Goal: Task Accomplishment & Management: Complete application form

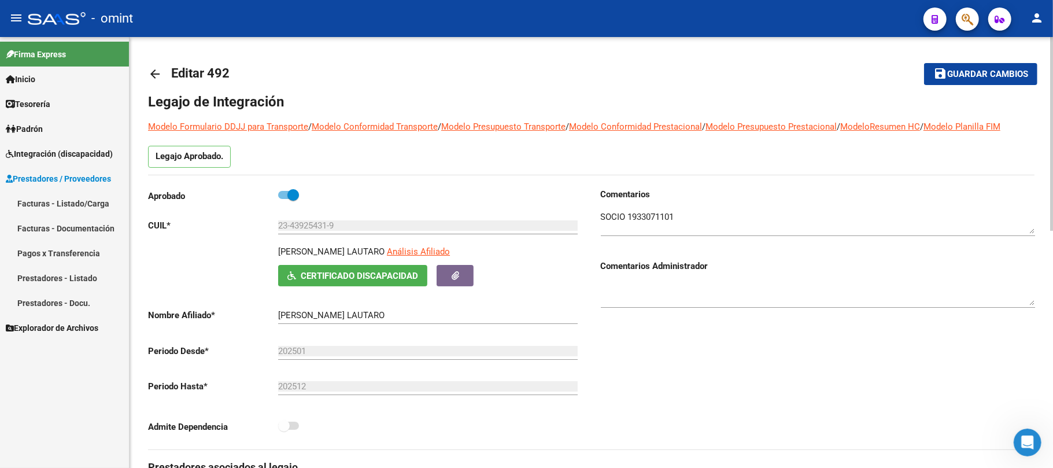
click at [154, 70] on mat-icon "arrow_back" at bounding box center [155, 74] width 14 height 14
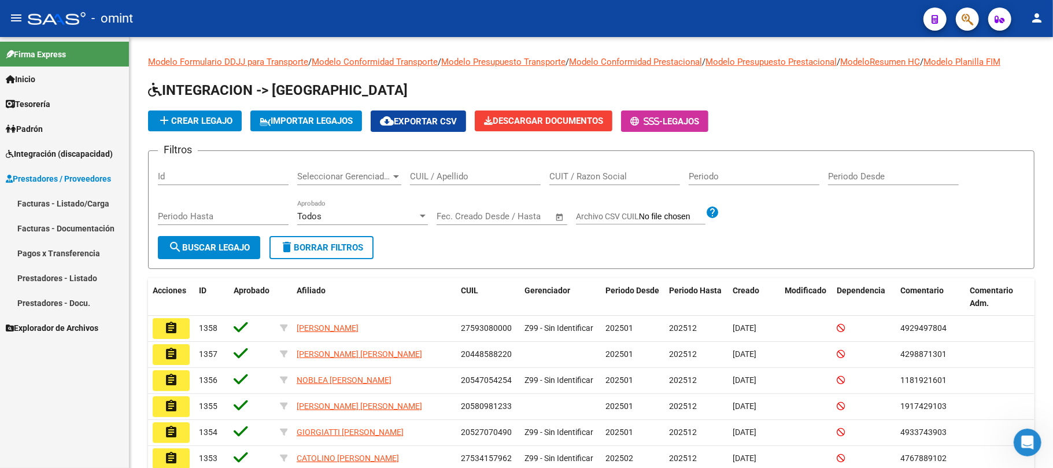
click at [458, 175] on input "CUIL / Apellido" at bounding box center [475, 176] width 131 height 10
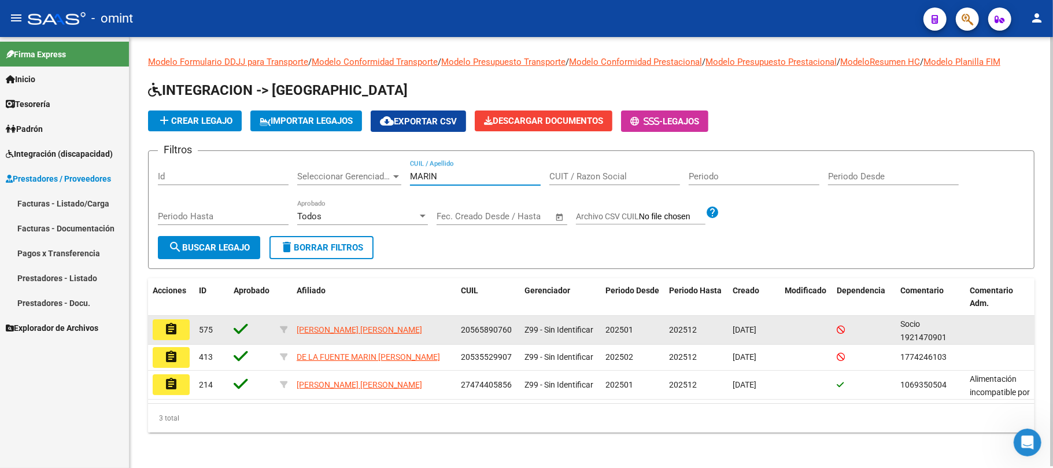
type input "MARIN"
click at [168, 334] on mat-icon "assignment" at bounding box center [171, 329] width 14 height 14
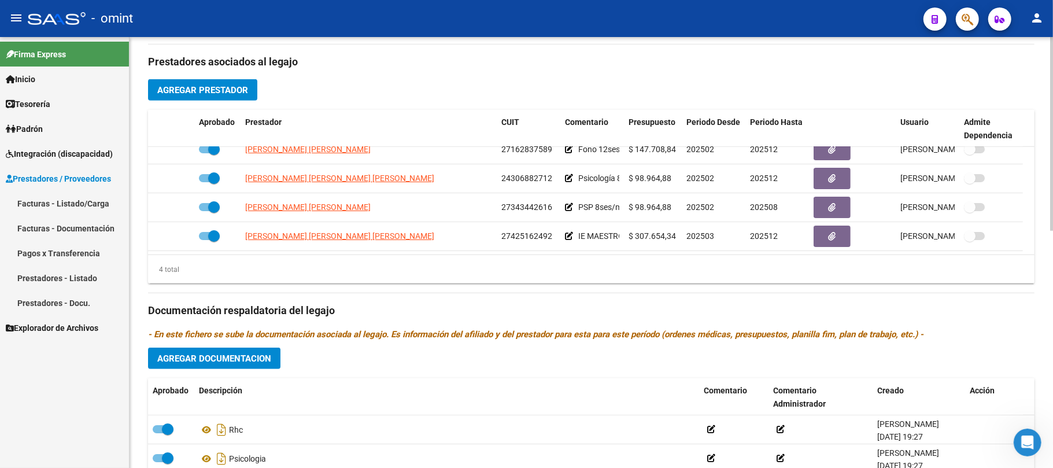
scroll to position [527, 0]
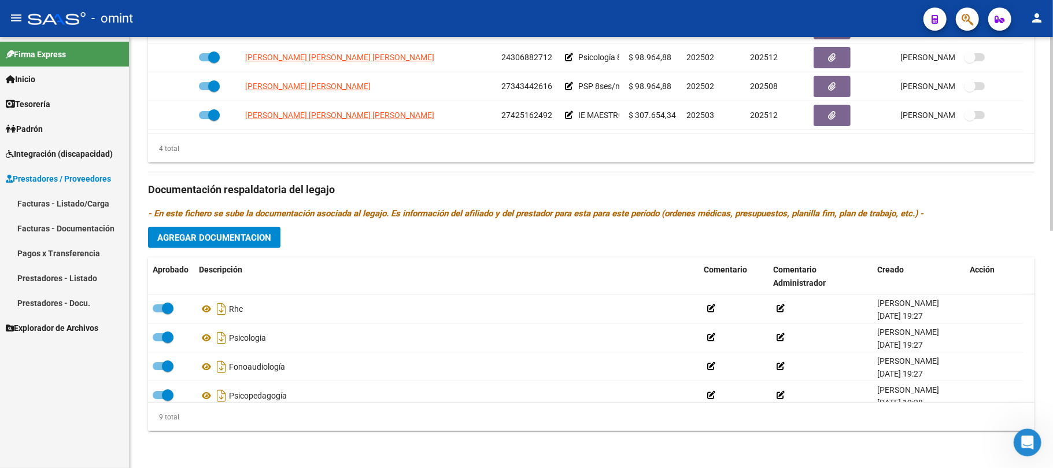
click at [201, 245] on button "Agregar Documentacion" at bounding box center [214, 237] width 132 height 21
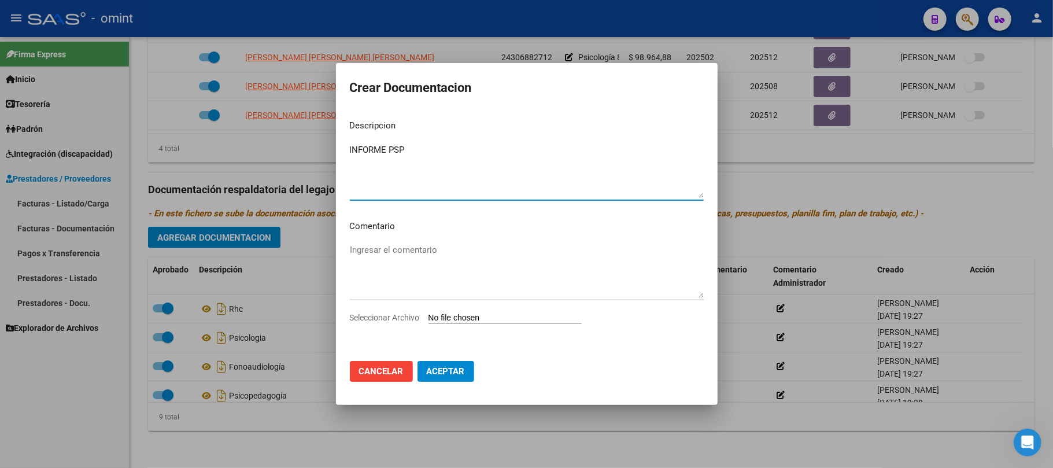
type textarea "INFORME PSP"
click at [466, 319] on input "Seleccionar Archivo" at bounding box center [505, 318] width 153 height 11
type input "C:\fakepath\INFORME- MARIN - PSP.pdf"
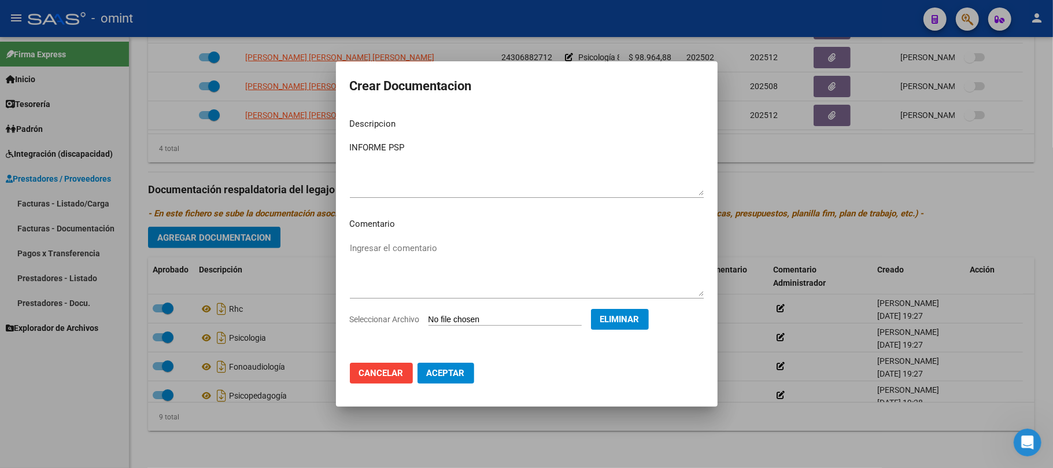
click at [451, 373] on span "Aceptar" at bounding box center [446, 373] width 38 height 10
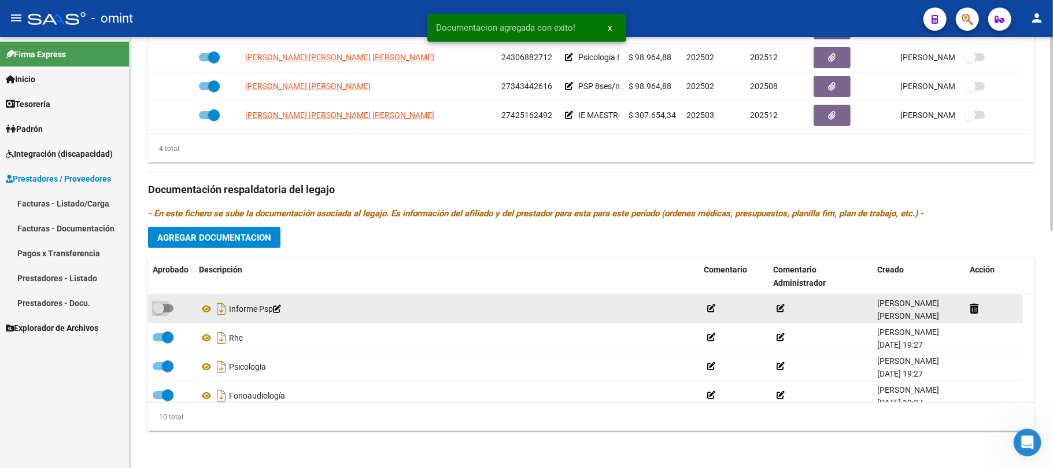
click at [161, 308] on span at bounding box center [159, 308] width 12 height 12
click at [158, 312] on input "checkbox" at bounding box center [158, 312] width 1 height 1
checkbox input "true"
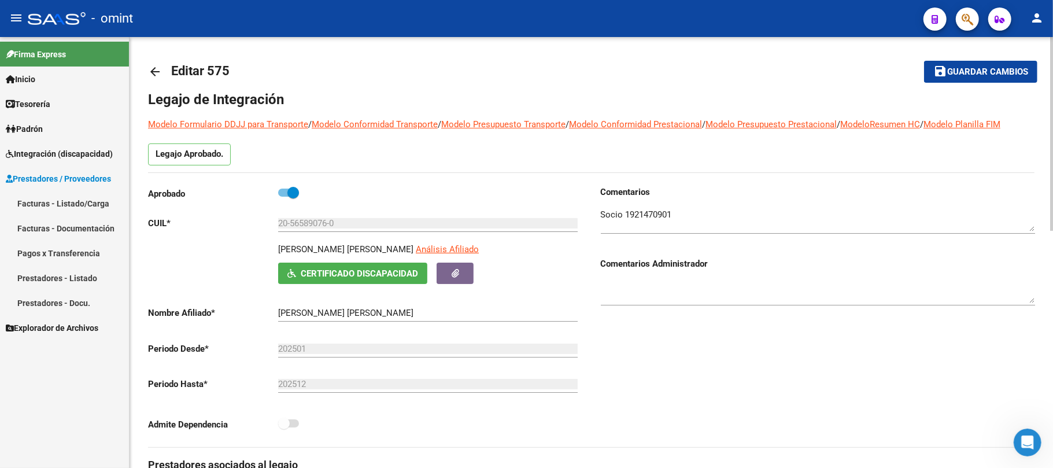
scroll to position [0, 0]
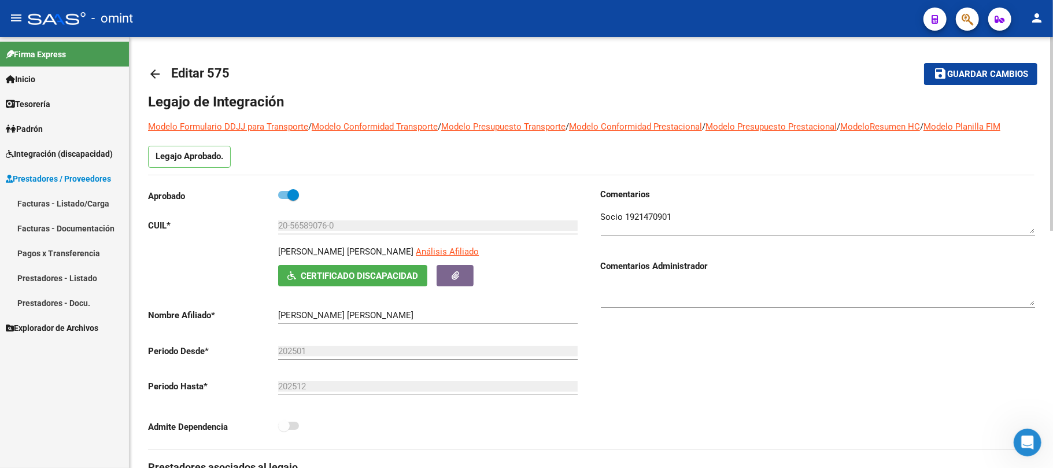
click at [962, 74] on span "Guardar cambios" at bounding box center [987, 74] width 81 height 10
click at [153, 75] on mat-icon "arrow_back" at bounding box center [155, 74] width 14 height 14
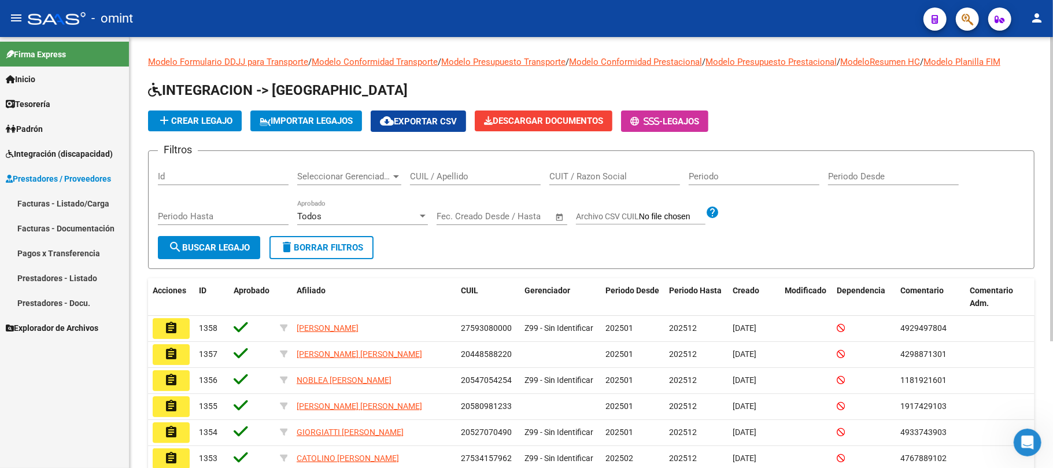
click at [455, 176] on input "CUIL / Apellido" at bounding box center [475, 176] width 131 height 10
paste input "35674775/01"
type input "35674775/01"
click at [211, 238] on button "search Buscar Legajo" at bounding box center [209, 247] width 102 height 23
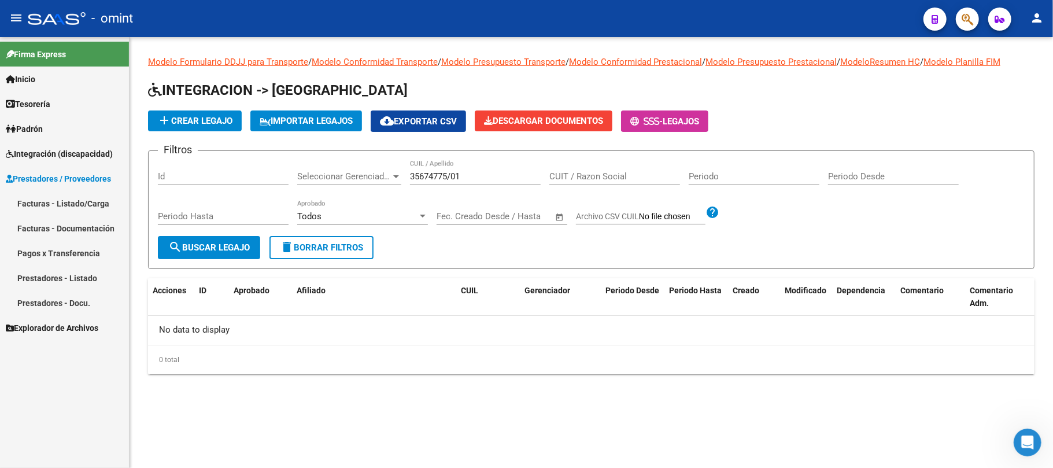
click at [324, 250] on span "delete Borrar Filtros" at bounding box center [321, 247] width 83 height 10
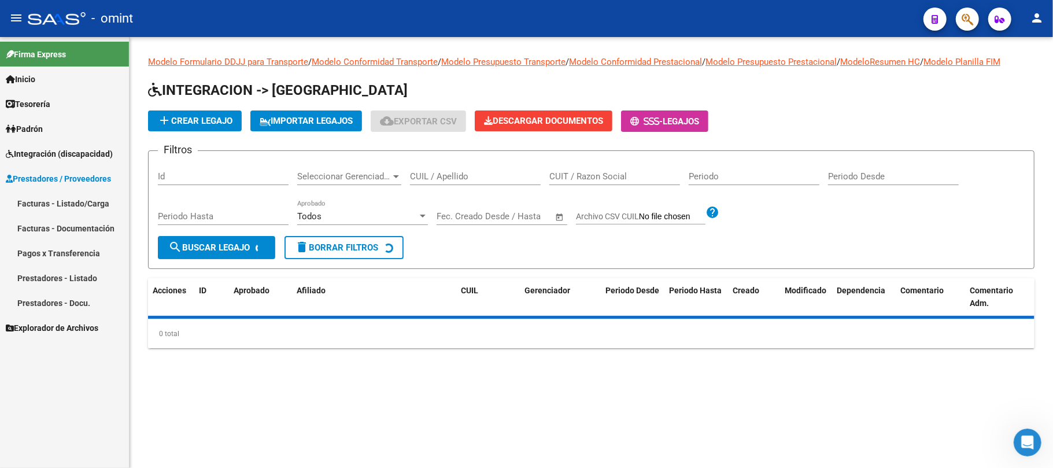
click at [442, 178] on input "CUIL / Apellido" at bounding box center [475, 176] width 131 height 10
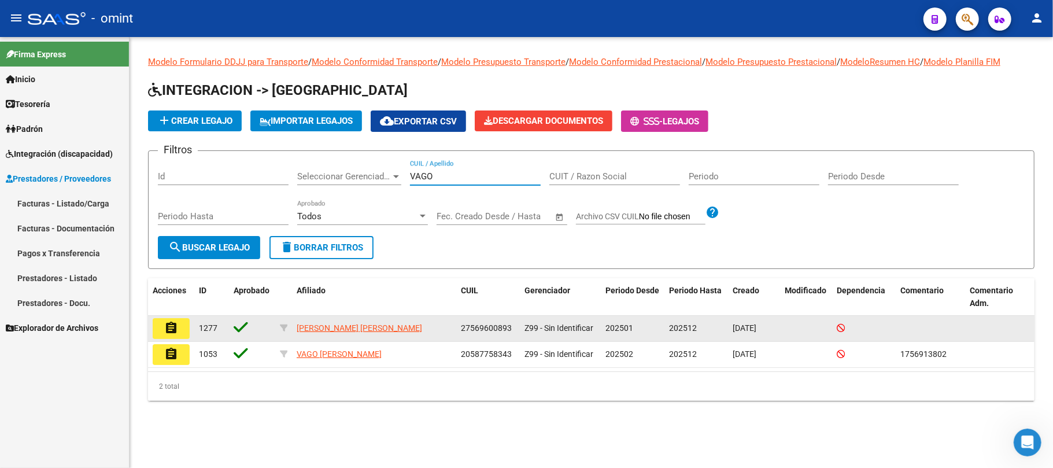
type input "VAGO"
click at [162, 324] on button "assignment" at bounding box center [171, 328] width 37 height 21
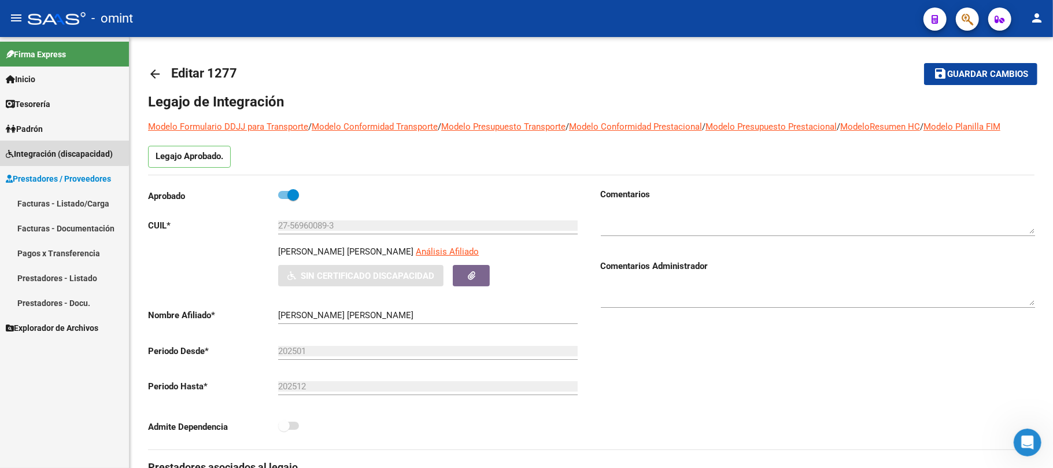
click at [60, 149] on span "Integración (discapacidad)" at bounding box center [59, 153] width 107 height 13
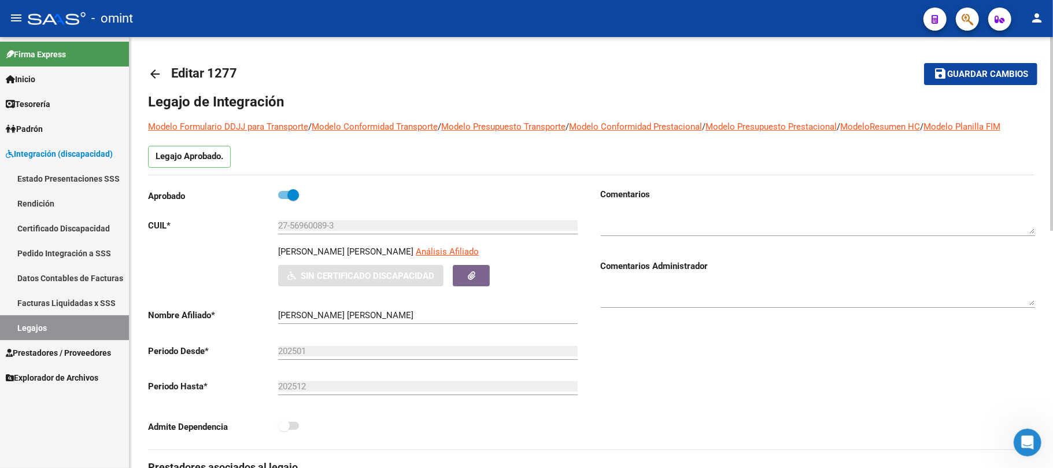
click at [310, 224] on input "27-56960089-3" at bounding box center [428, 225] width 300 height 10
click at [51, 227] on link "Certificado Discapacidad" at bounding box center [64, 228] width 129 height 25
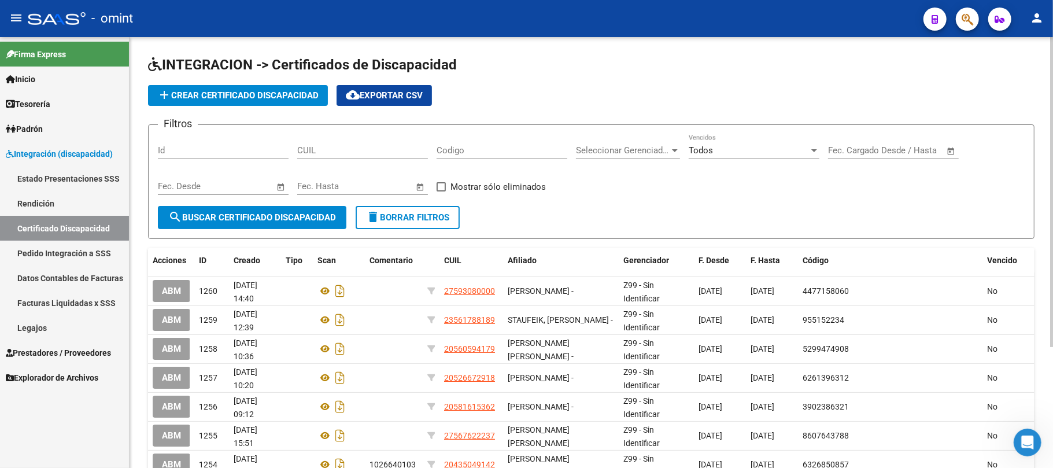
click at [355, 150] on input "CUIL" at bounding box center [362, 150] width 131 height 10
paste input "27-56960089-3"
type input "27-56960089-3"
click at [250, 212] on span "search Buscar Certificado Discapacidad" at bounding box center [252, 217] width 168 height 10
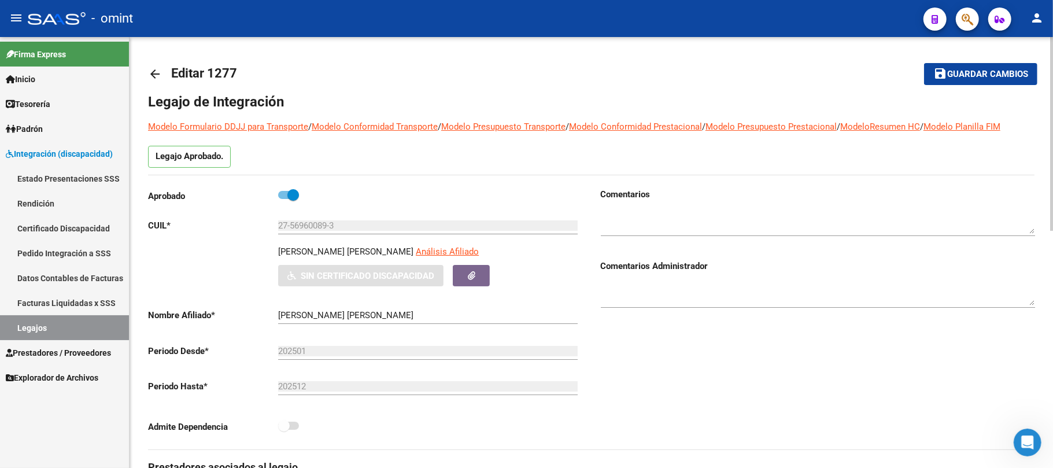
click at [155, 79] on mat-icon "arrow_back" at bounding box center [155, 74] width 14 height 14
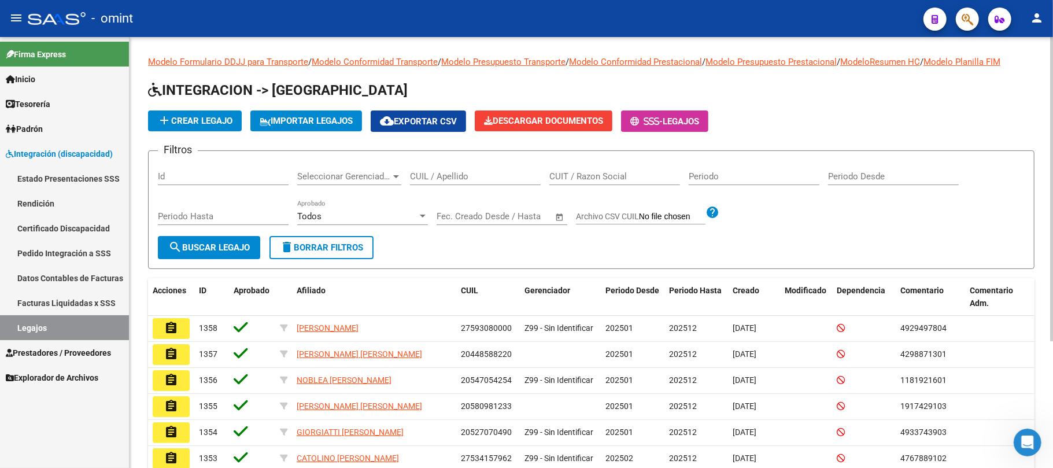
click at [449, 179] on input "CUIL / Apellido" at bounding box center [475, 176] width 131 height 10
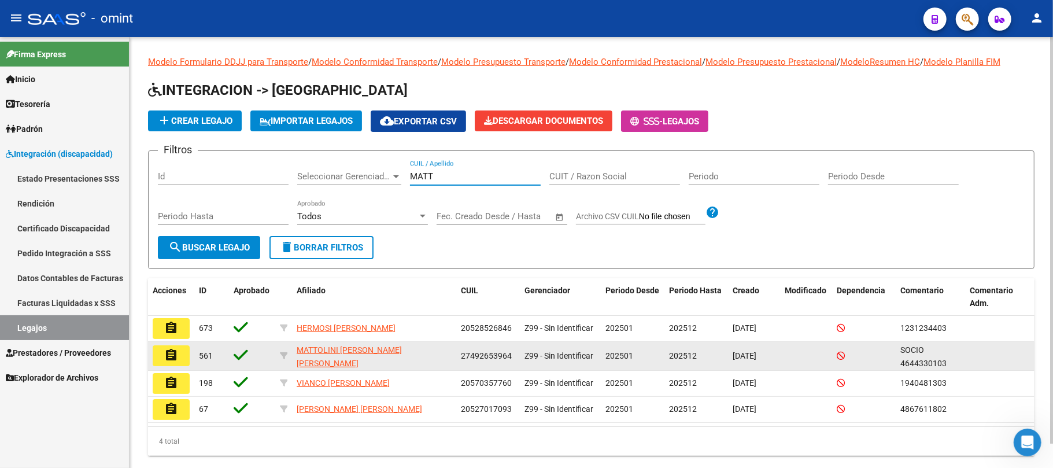
type input "MATT"
click at [172, 357] on mat-icon "assignment" at bounding box center [171, 355] width 14 height 14
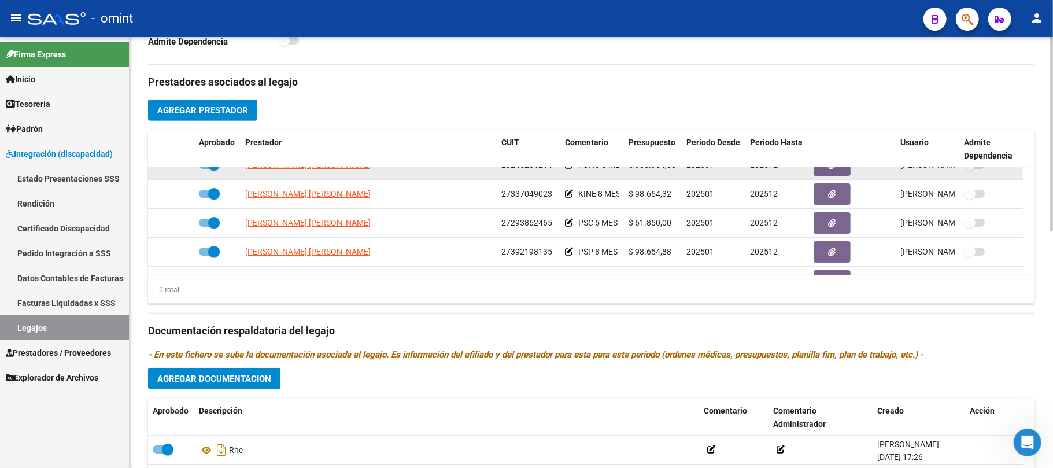
scroll to position [69, 0]
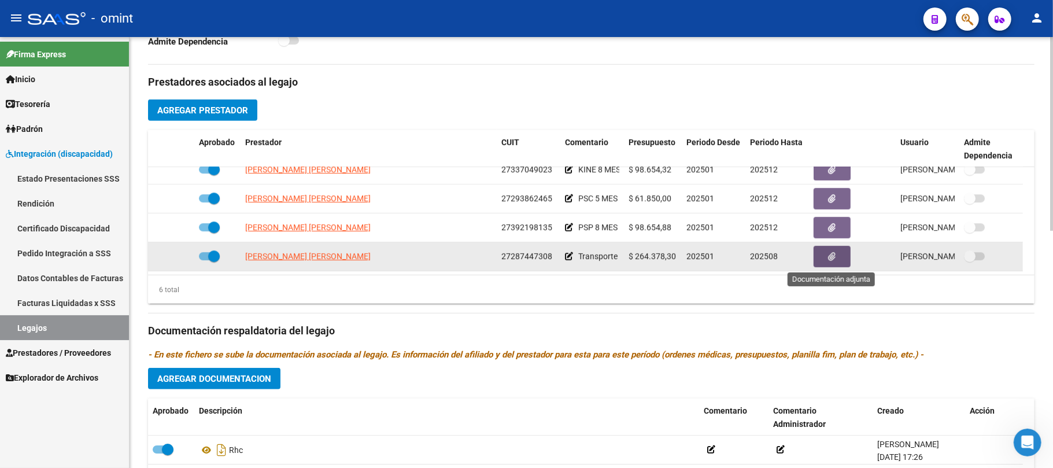
click at [827, 255] on button "button" at bounding box center [832, 256] width 37 height 21
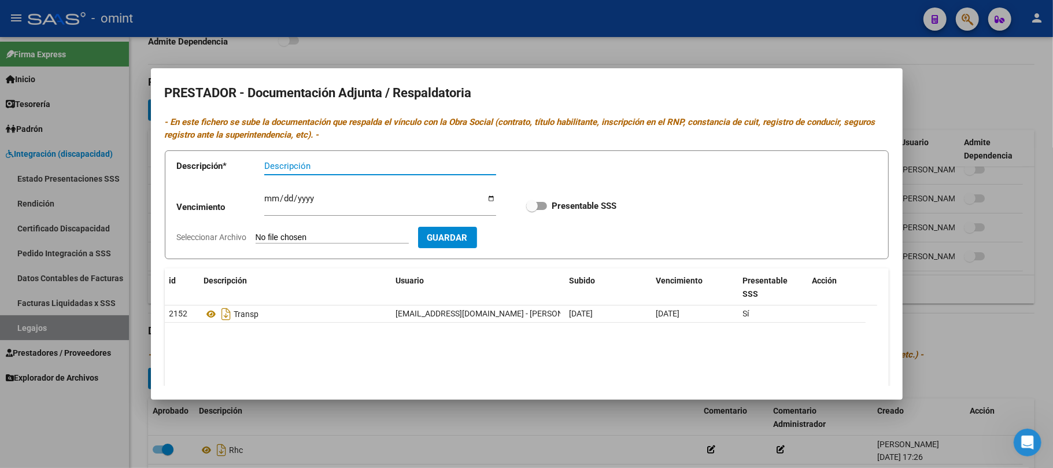
type input "S"
type input "itv"
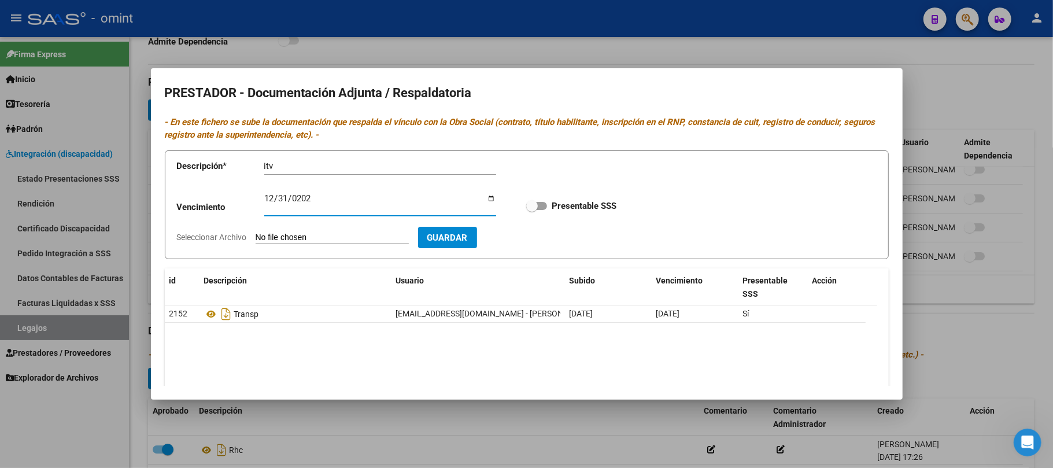
type input "[DATE]"
click at [540, 207] on span at bounding box center [536, 206] width 21 height 8
click at [532, 210] on input "Presentable SSS" at bounding box center [531, 210] width 1 height 1
checkbox input "true"
click at [345, 237] on input "Seleccionar Archivo" at bounding box center [332, 237] width 153 height 11
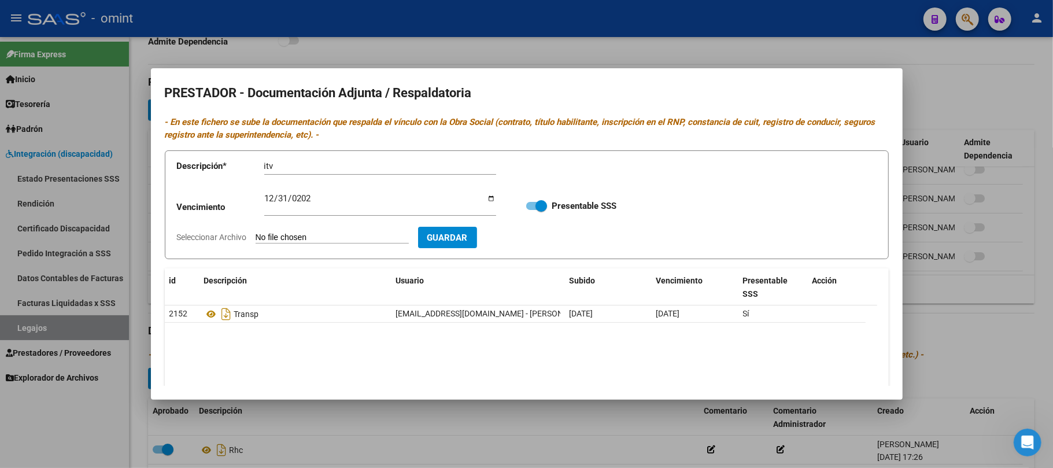
type input "C:\fakepath\4644330103_25090112120_vtv-rto-vig.pdf"
click at [535, 237] on span "Guardar" at bounding box center [514, 237] width 40 height 10
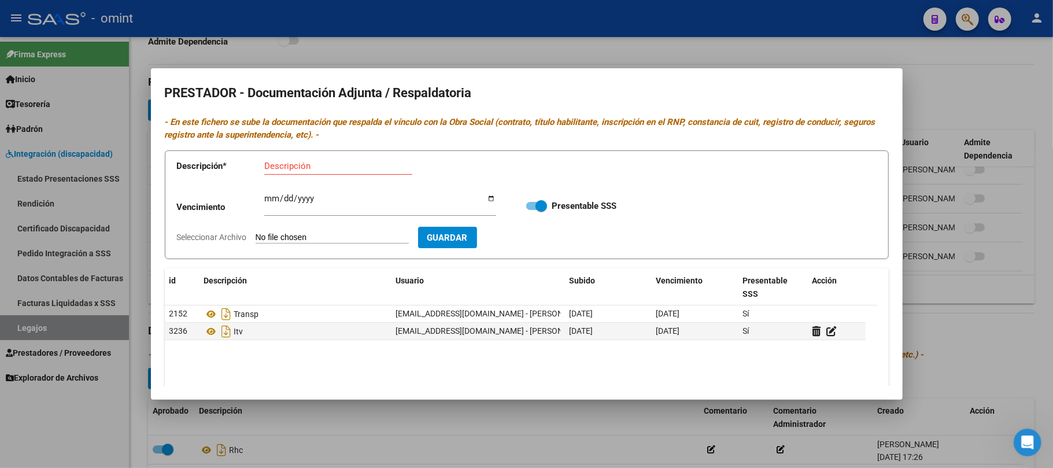
click at [798, 33] on div at bounding box center [526, 234] width 1053 height 468
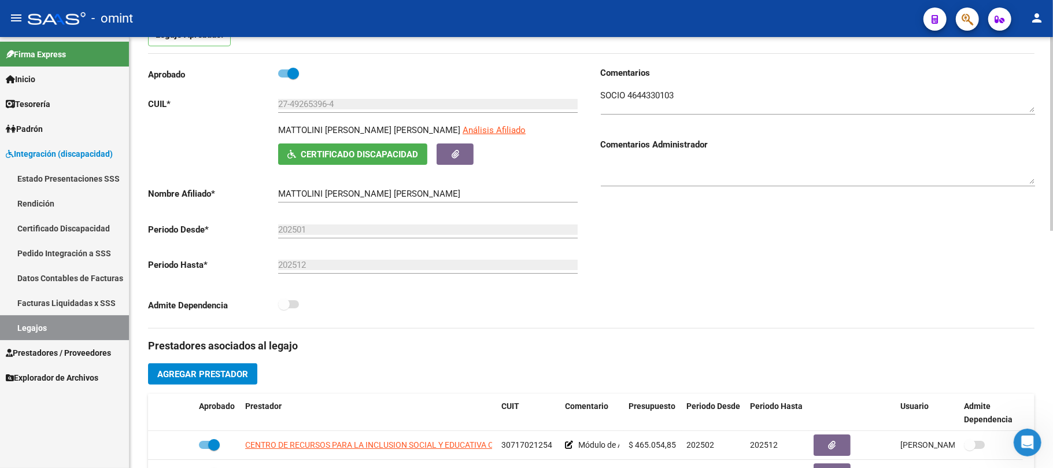
scroll to position [77, 0]
